Goal: Find contact information: Find contact information

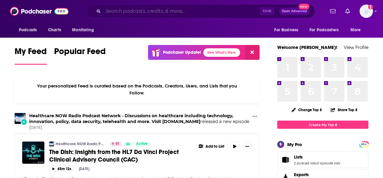
click at [149, 12] on input "Search podcasts, credits, & more..." at bounding box center [181, 11] width 157 height 10
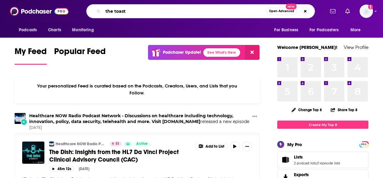
type input "the toast"
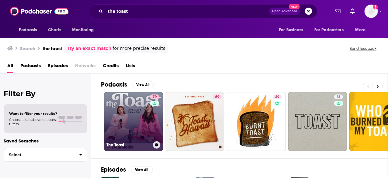
click at [129, 123] on link "79 The Toast" at bounding box center [133, 121] width 59 height 59
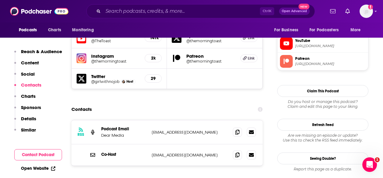
click at [256, 154] on div "RSS Podcast Email Dear Media [EMAIL_ADDRESS][DOMAIN_NAME] [EMAIL_ADDRESS][DOMAI…" at bounding box center [166, 162] width 191 height 84
drag, startPoint x: 102, startPoint y: 99, endPoint x: 217, endPoint y: 102, distance: 114.7
click at [217, 120] on div "RSS Podcast Email Dear Media [EMAIL_ADDRESS][DOMAIN_NAME] [EMAIL_ADDRESS][DOMAI…" at bounding box center [166, 132] width 191 height 24
copy div "Dear Media [EMAIL_ADDRESS][DOMAIN_NAME]"
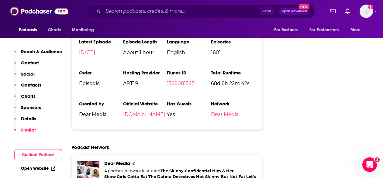
scroll to position [1141, 0]
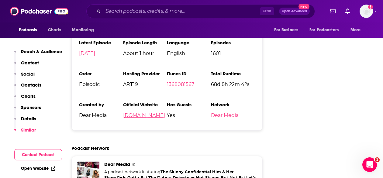
click at [135, 113] on link "[DOMAIN_NAME]" at bounding box center [144, 116] width 42 height 6
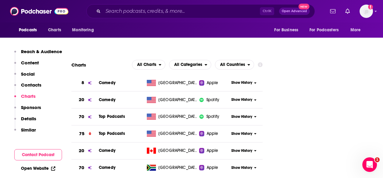
scroll to position [713, 0]
